Goal: Find specific page/section: Find specific page/section

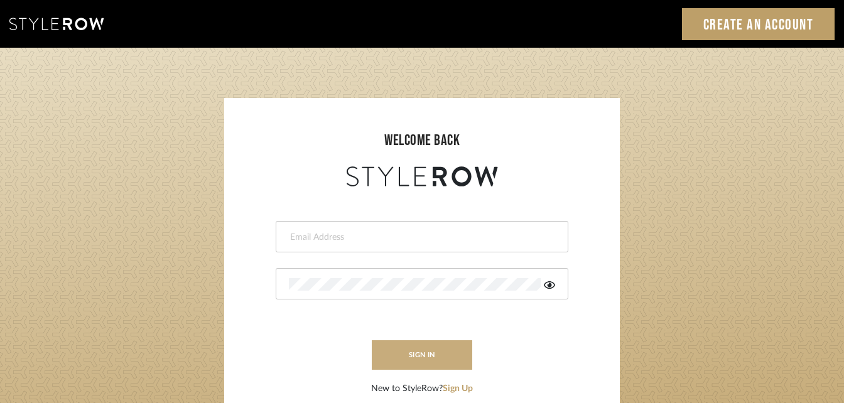
type input "[PERSON_NAME][EMAIL_ADDRESS][DOMAIN_NAME]"
click at [444, 346] on button "sign in" at bounding box center [422, 356] width 101 height 30
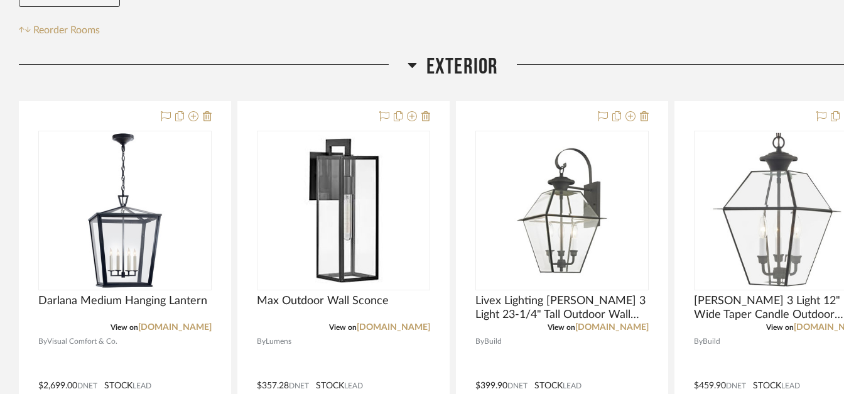
scroll to position [251, 0]
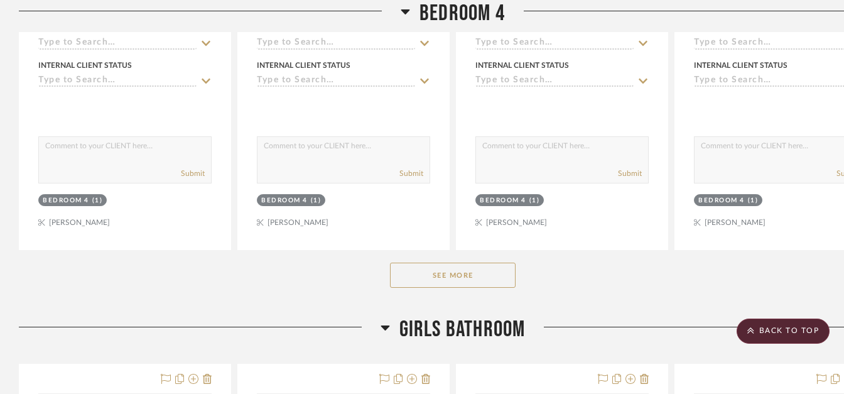
click at [464, 270] on button "See More" at bounding box center [453, 275] width 126 height 25
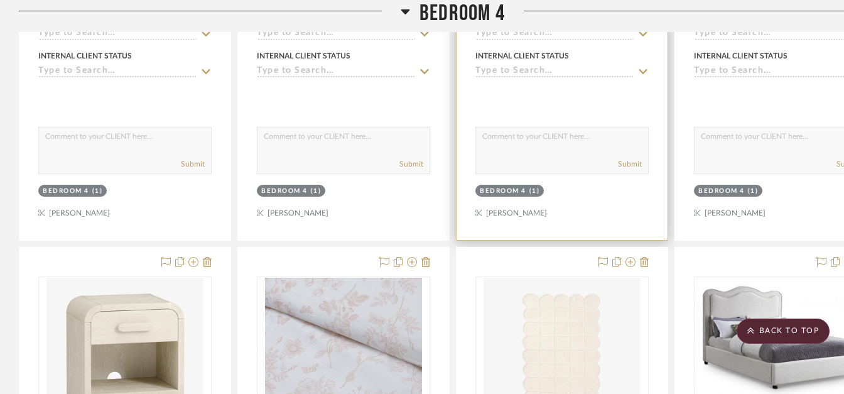
scroll to position [14066, 0]
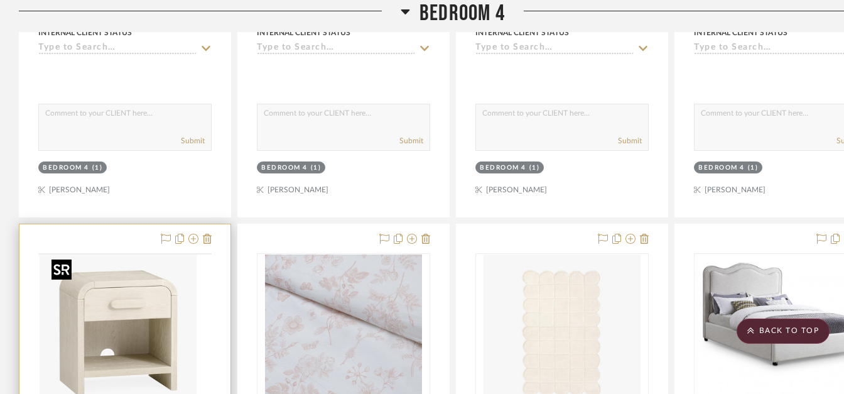
click at [0, 0] on img at bounding box center [0, 0] width 0 height 0
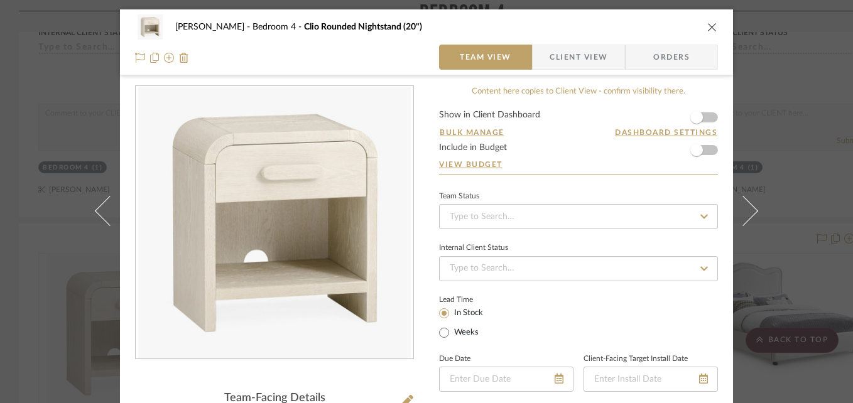
scroll to position [126, 0]
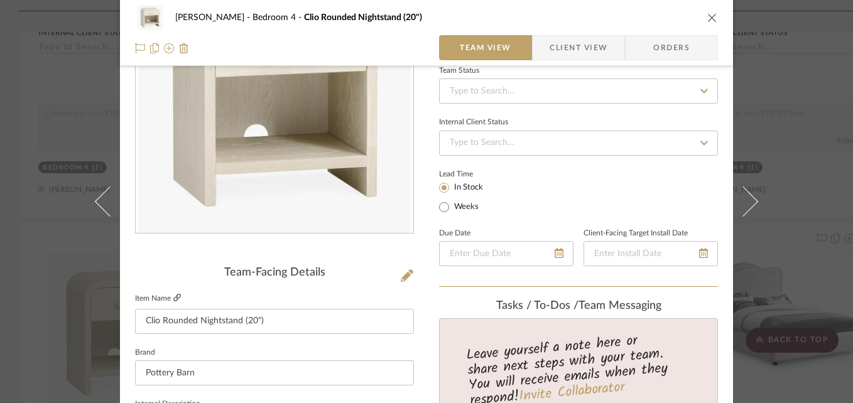
click at [173, 297] on icon at bounding box center [177, 298] width 8 height 8
